Goal: Information Seeking & Learning: Learn about a topic

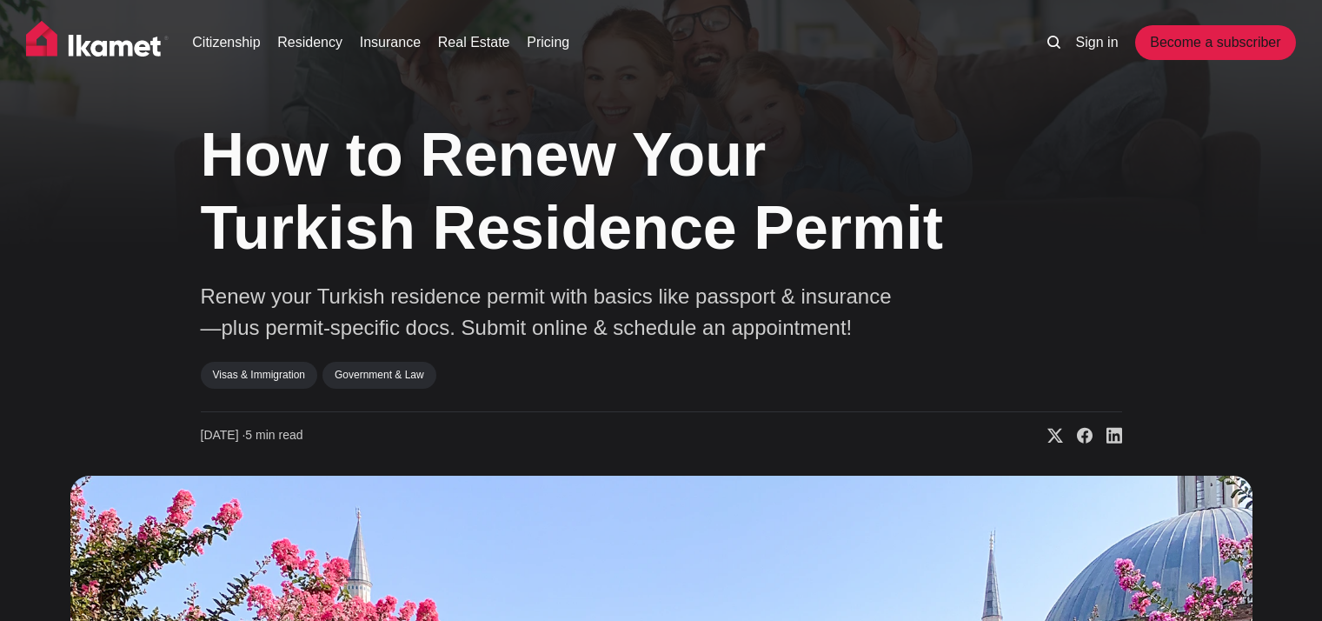
scroll to position [6279, 0]
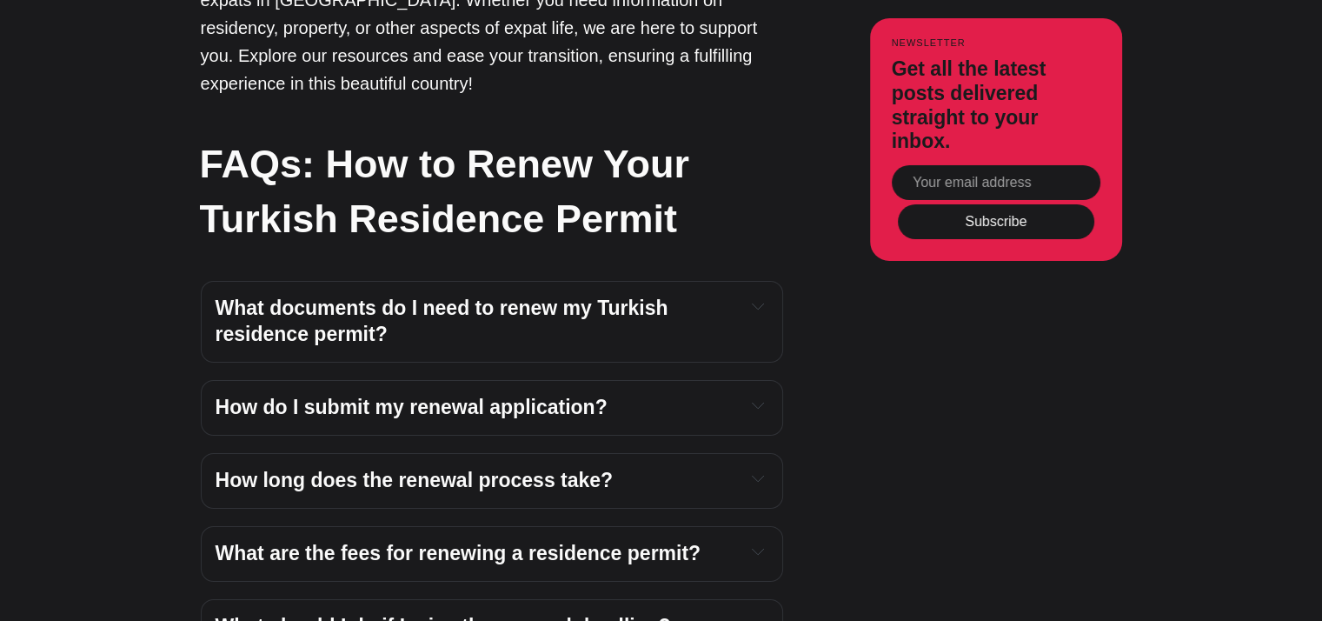
click at [532, 302] on h4 "What documents do I need to renew my Turkish residence permit?" at bounding box center [474, 322] width 516 height 52
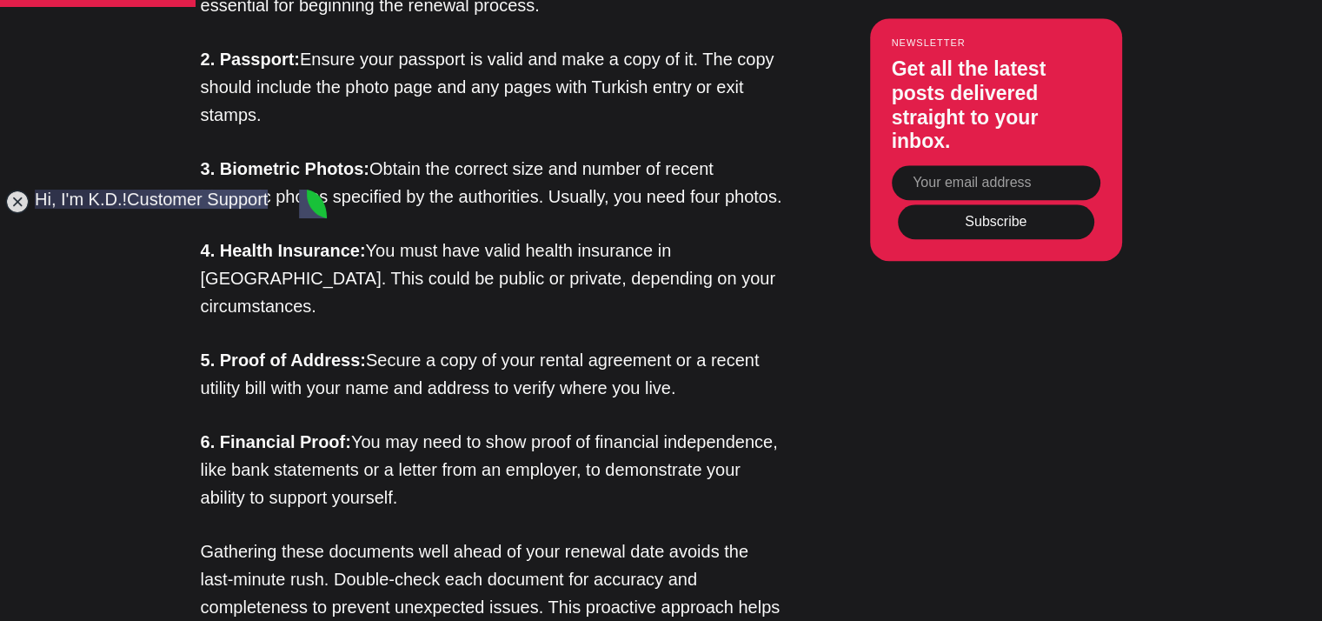
scroll to position [0, 0]
click at [21, 201] on jdiv at bounding box center [17, 201] width 24 height 24
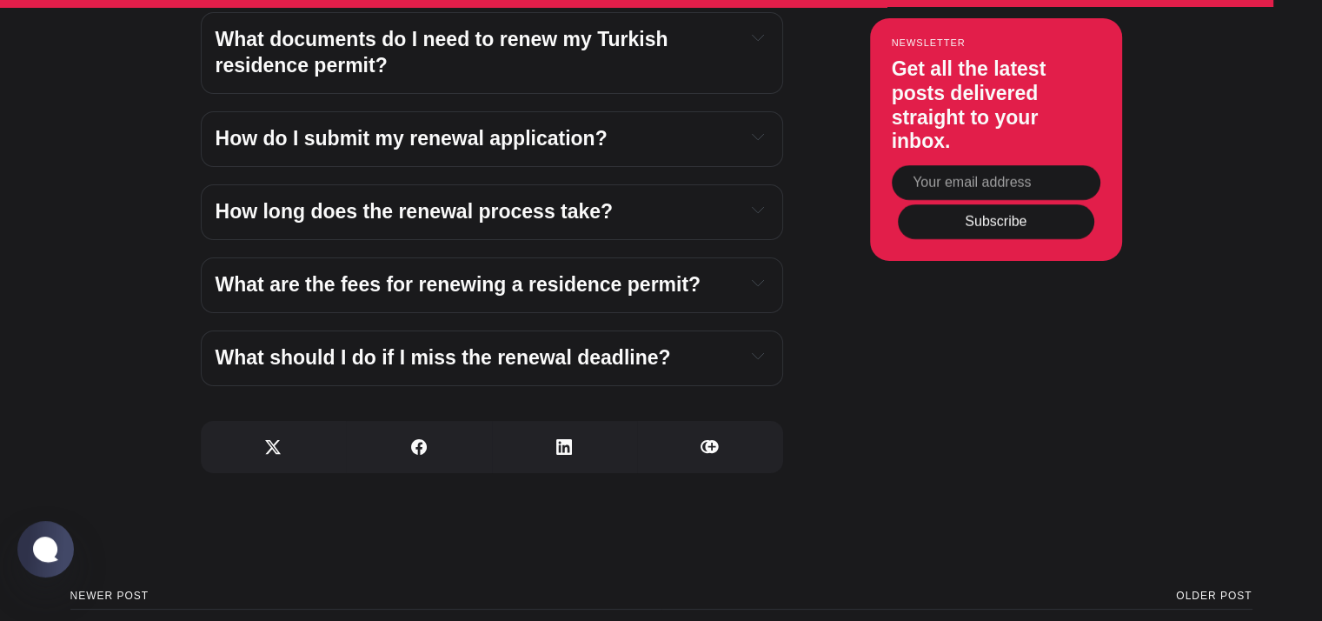
scroll to position [6626, 0]
click at [275, 130] on div "How do I submit my renewal application? Log in to the Presidency of Migration M…" at bounding box center [492, 138] width 582 height 56
click at [288, 126] on span "How do I submit my renewal application?" at bounding box center [412, 137] width 392 height 23
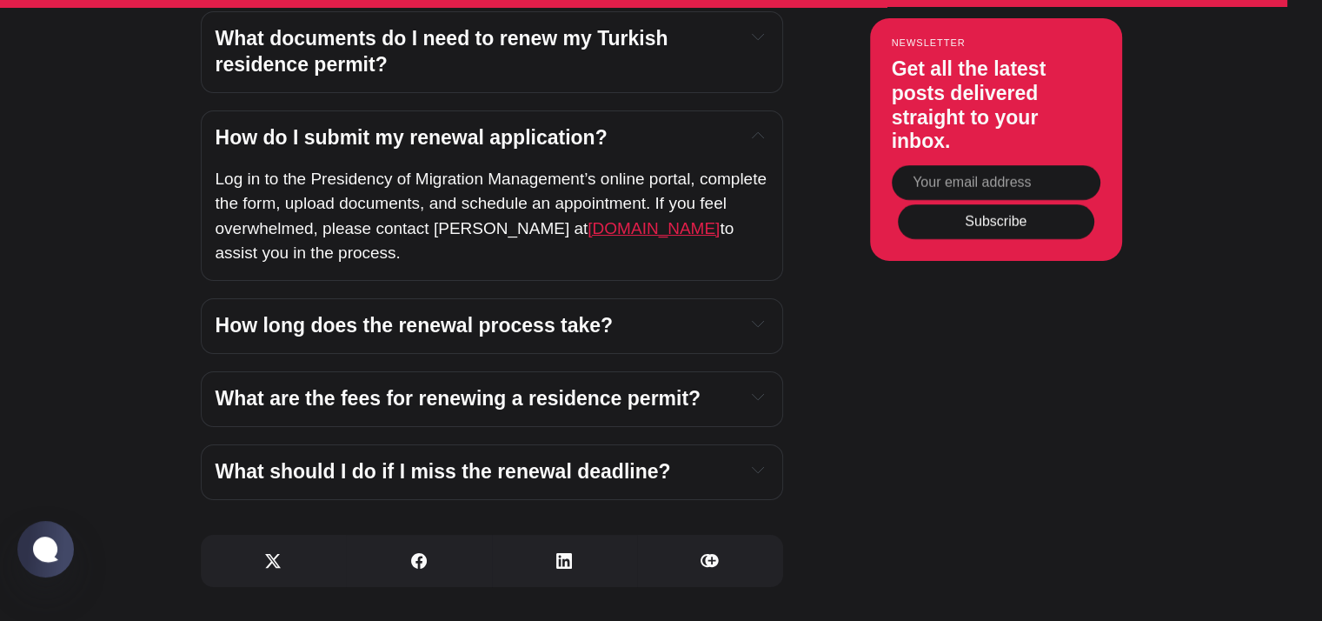
click at [628, 219] on span "[DOMAIN_NAME]" at bounding box center [654, 228] width 132 height 18
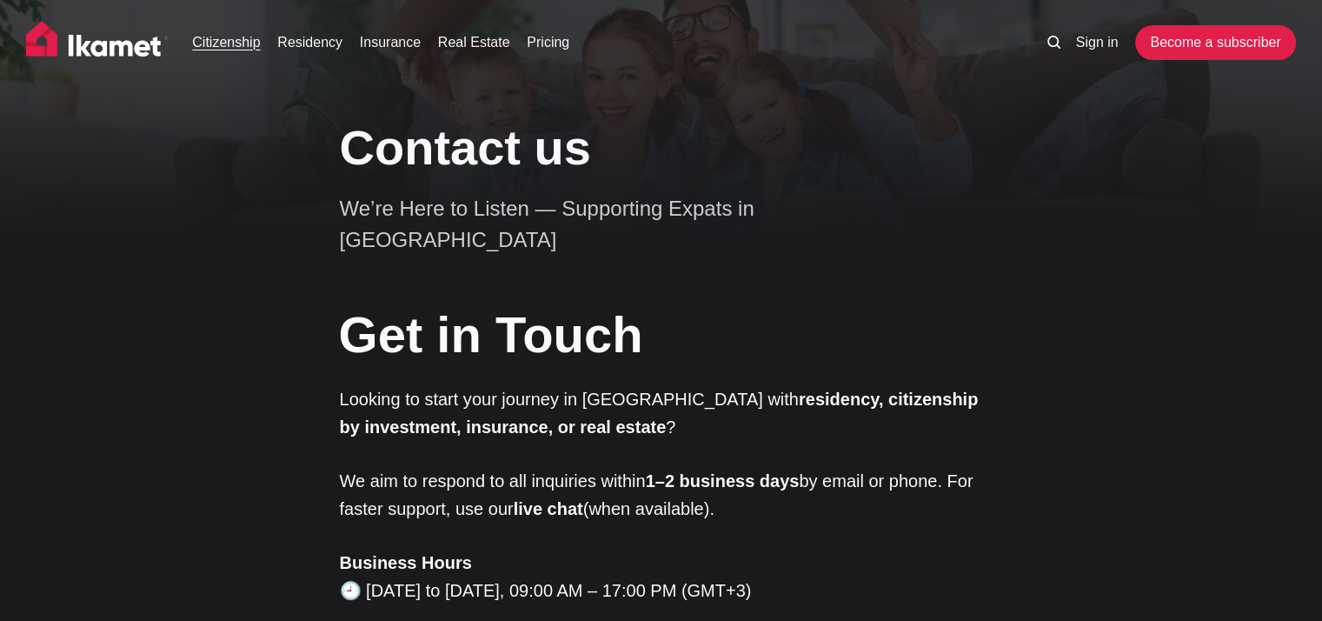
click at [253, 37] on link "Citizenship" at bounding box center [226, 42] width 68 height 21
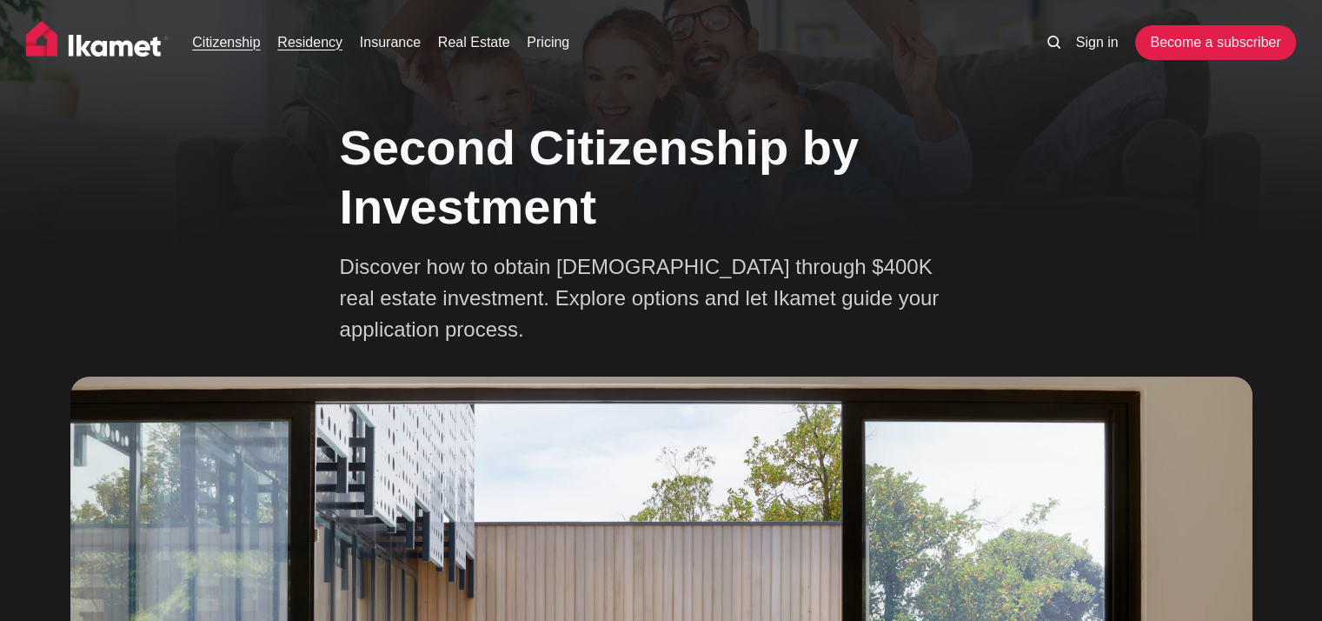
click at [302, 37] on link "Residency" at bounding box center [309, 42] width 65 height 21
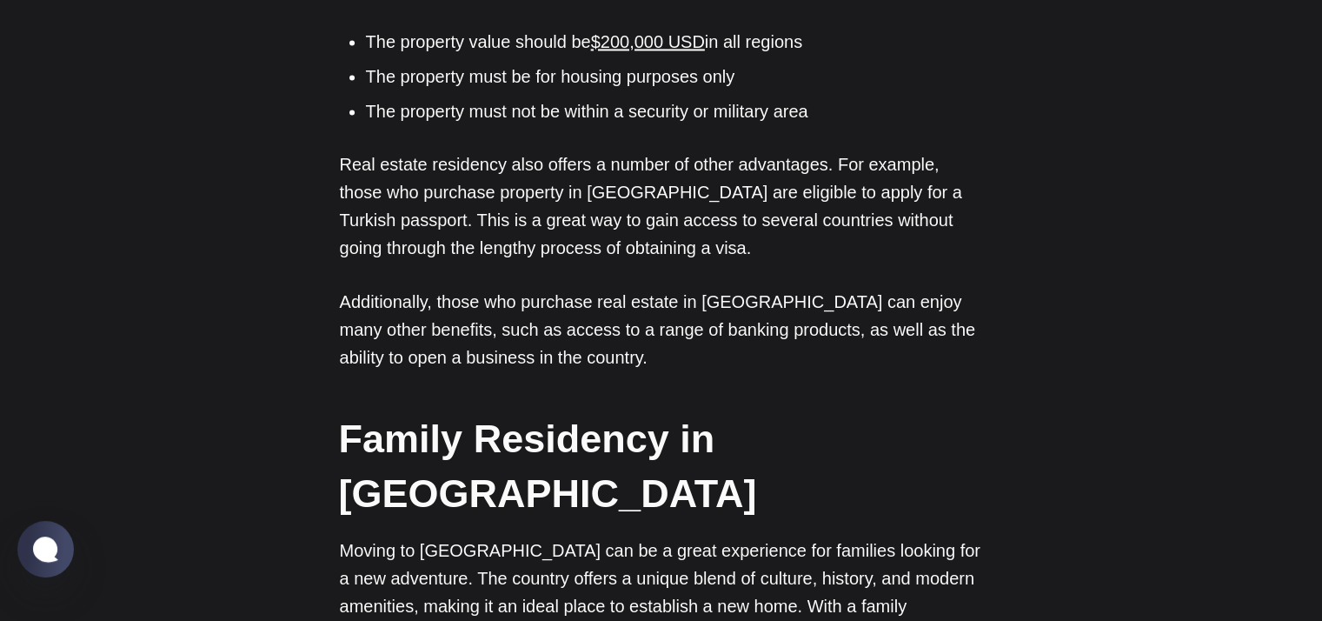
scroll to position [3042, 0]
